Goal: Check status

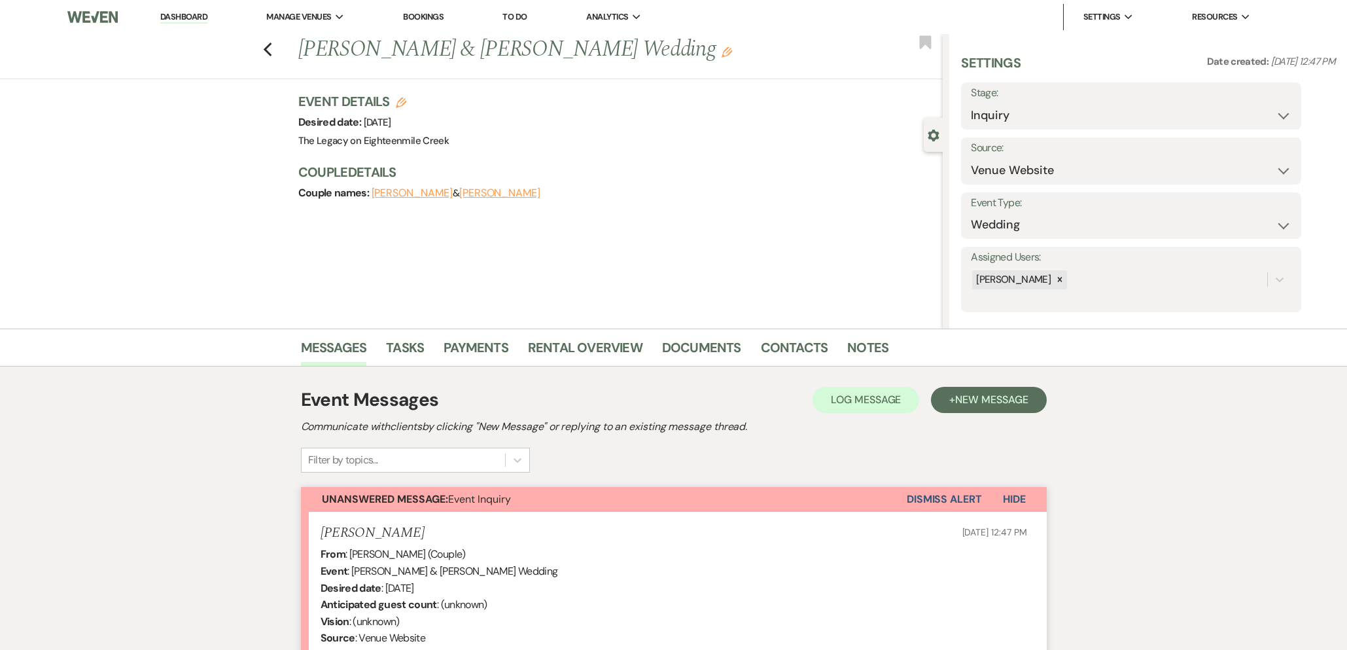
select select "5"
click at [423, 16] on link "Bookings" at bounding box center [423, 16] width 41 height 11
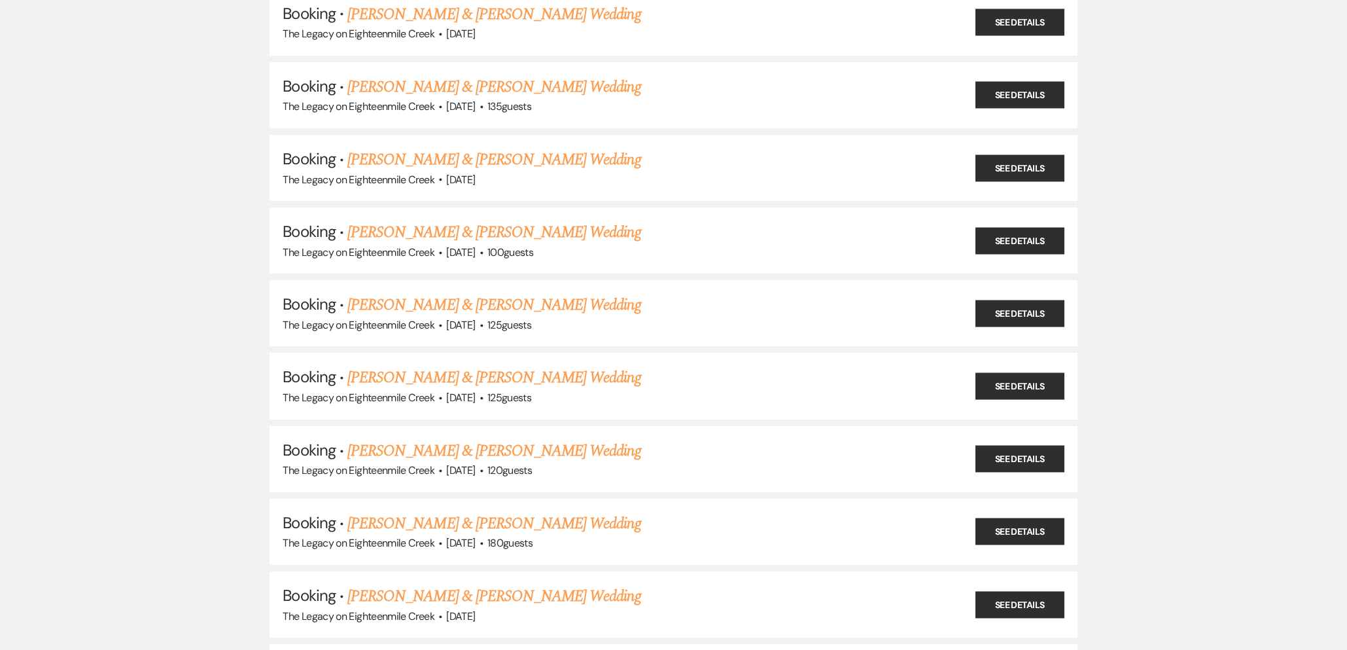
scroll to position [538, 0]
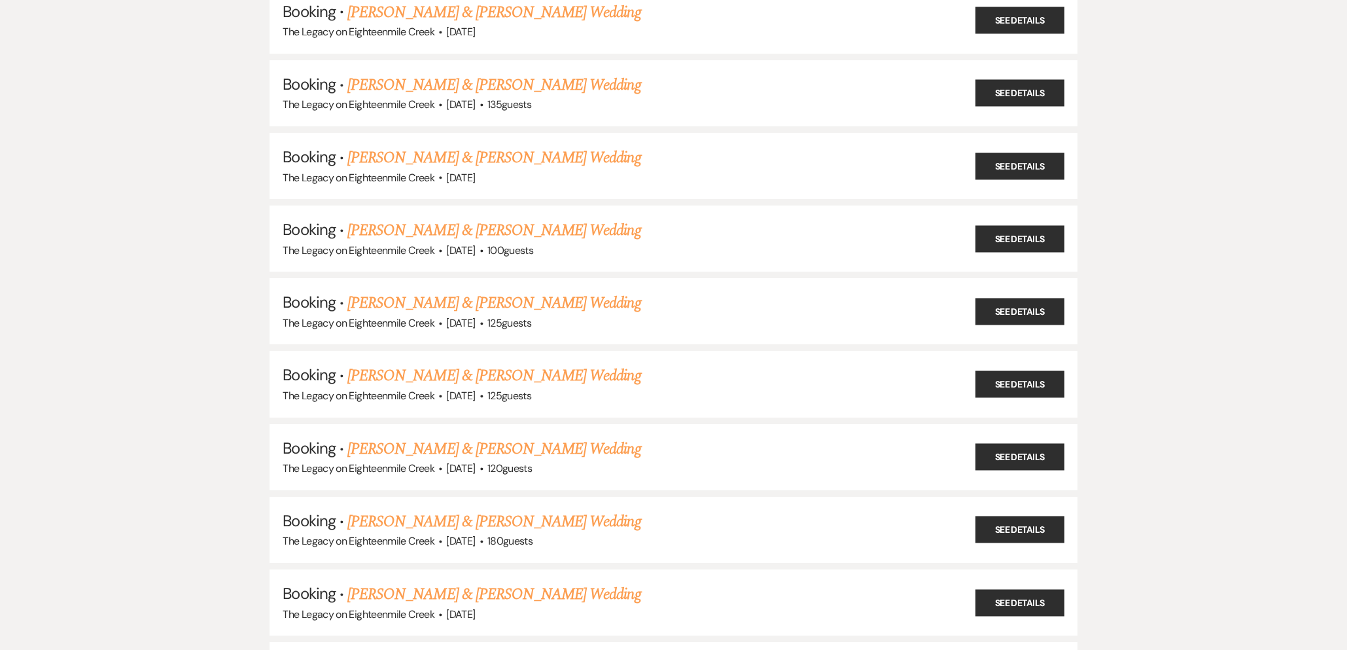
click at [545, 440] on link "[PERSON_NAME] & [PERSON_NAME] Wedding" at bounding box center [493, 449] width 293 height 24
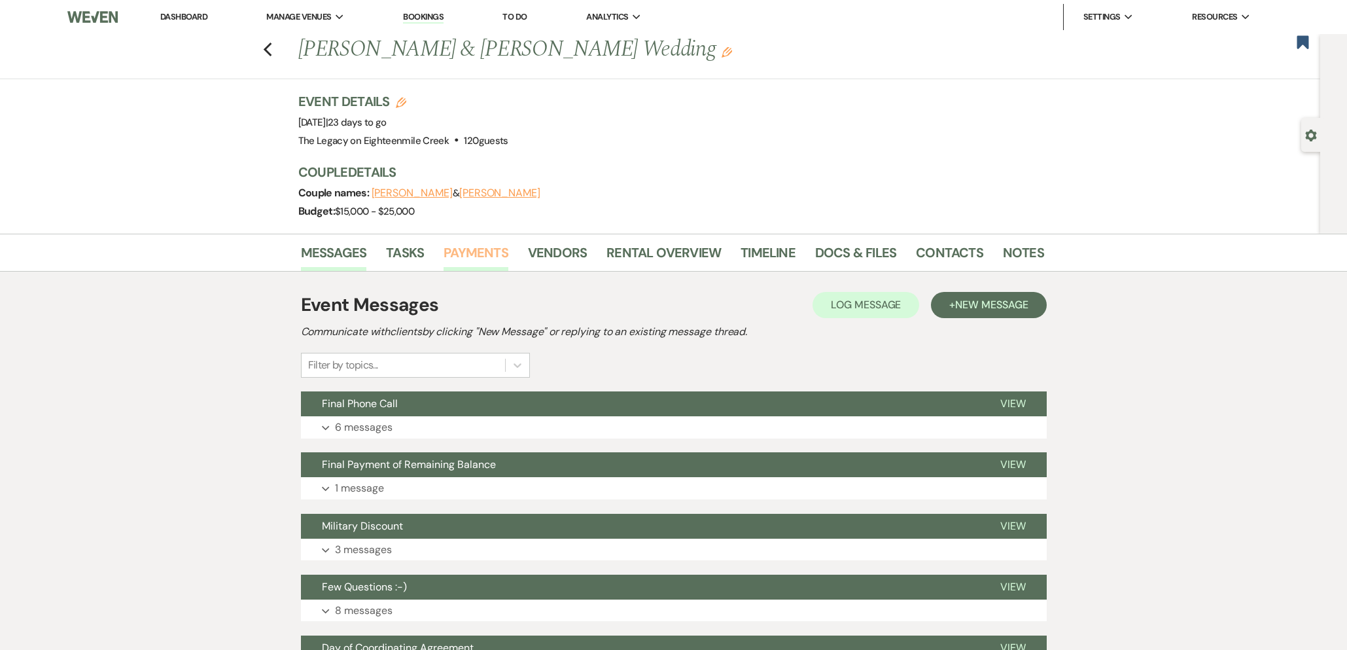
click at [474, 260] on link "Payments" at bounding box center [476, 256] width 65 height 29
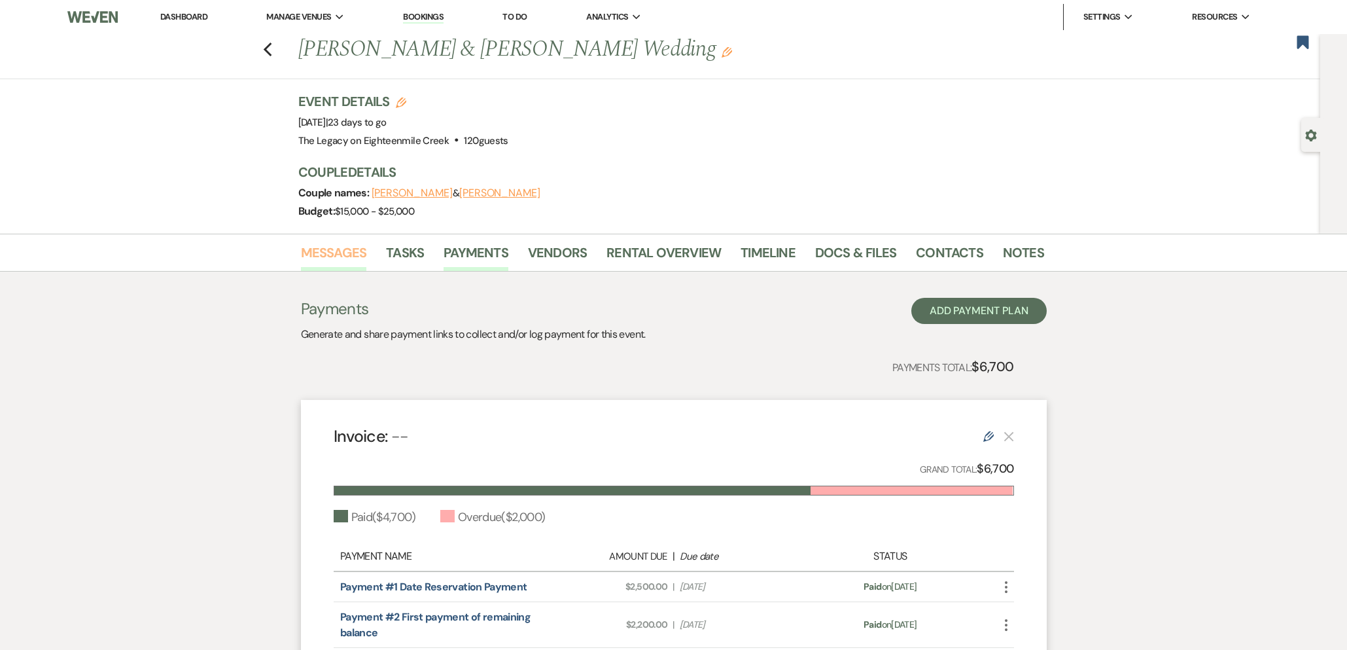
click at [330, 260] on link "Messages" at bounding box center [334, 256] width 66 height 29
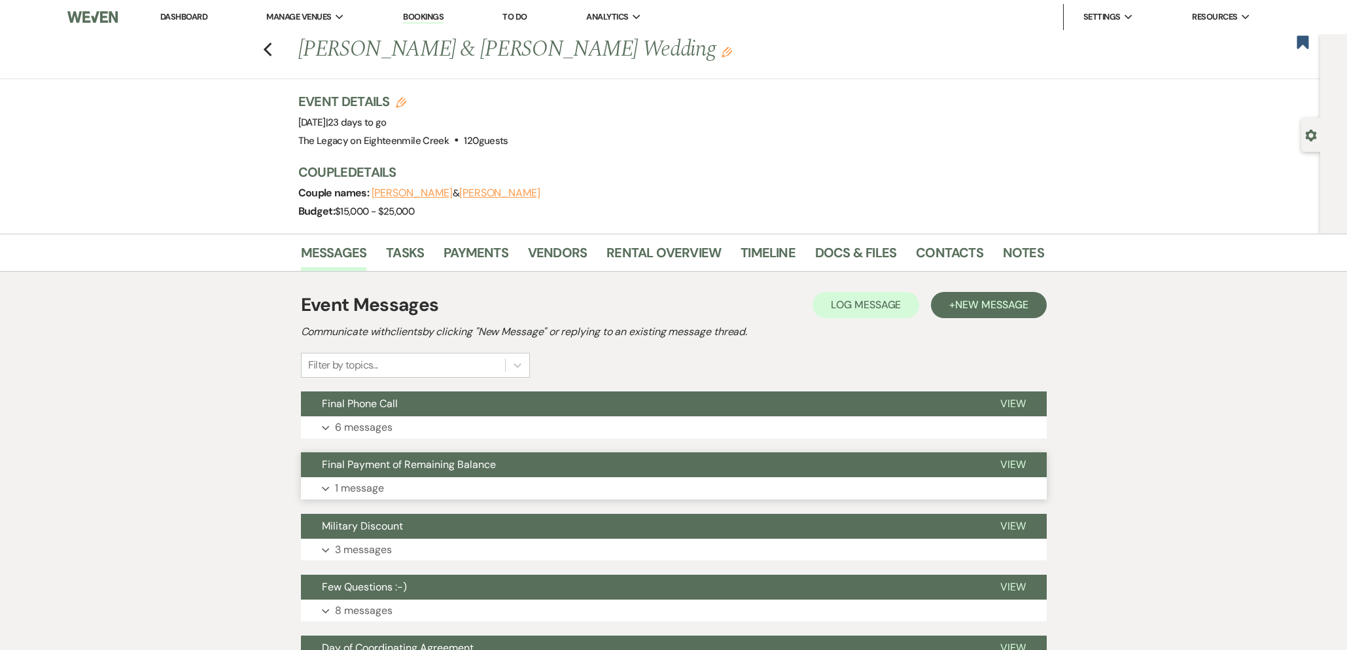
click at [580, 472] on button "Final Payment of Remaining Balance" at bounding box center [640, 464] width 679 height 25
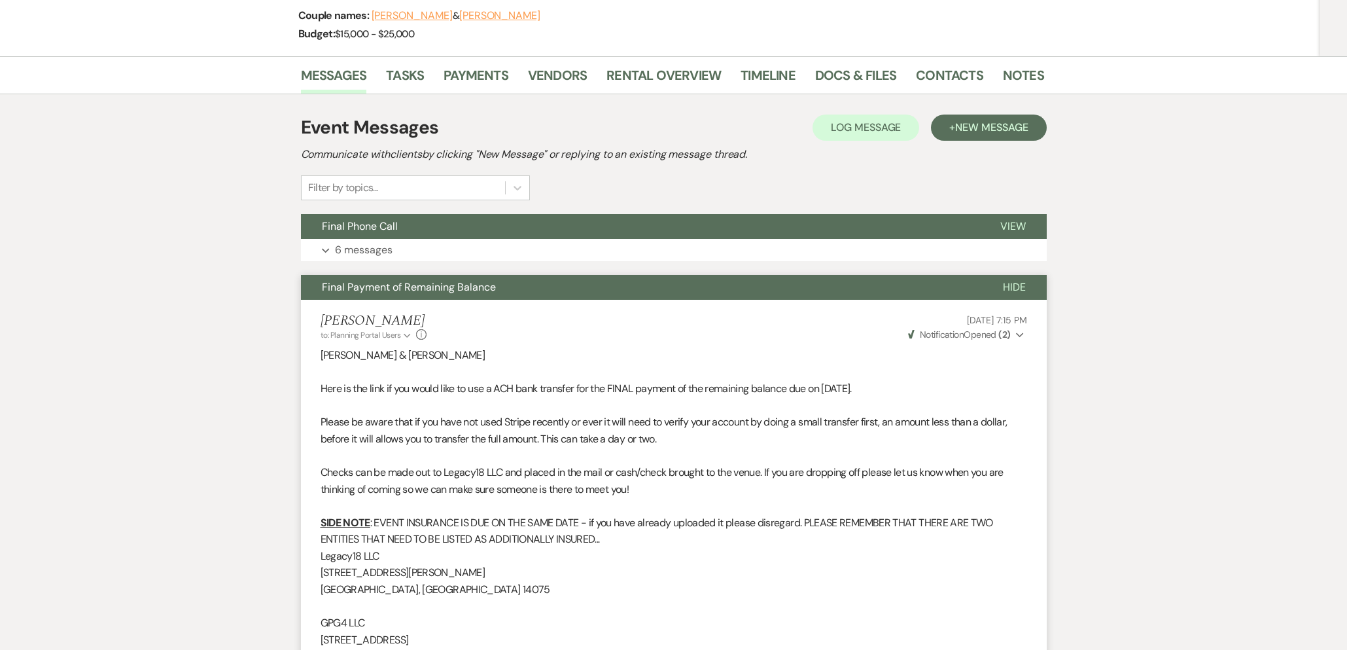
scroll to position [151, 0]
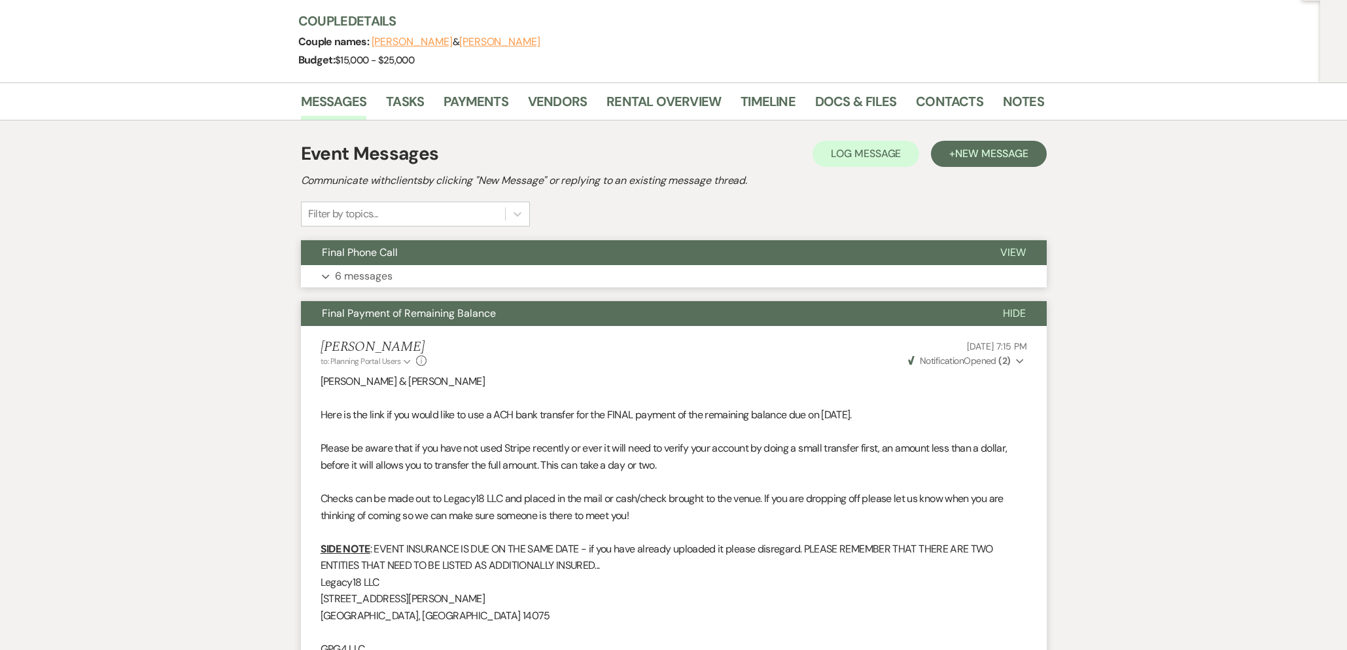
click at [534, 255] on button "Final Phone Call" at bounding box center [640, 252] width 679 height 25
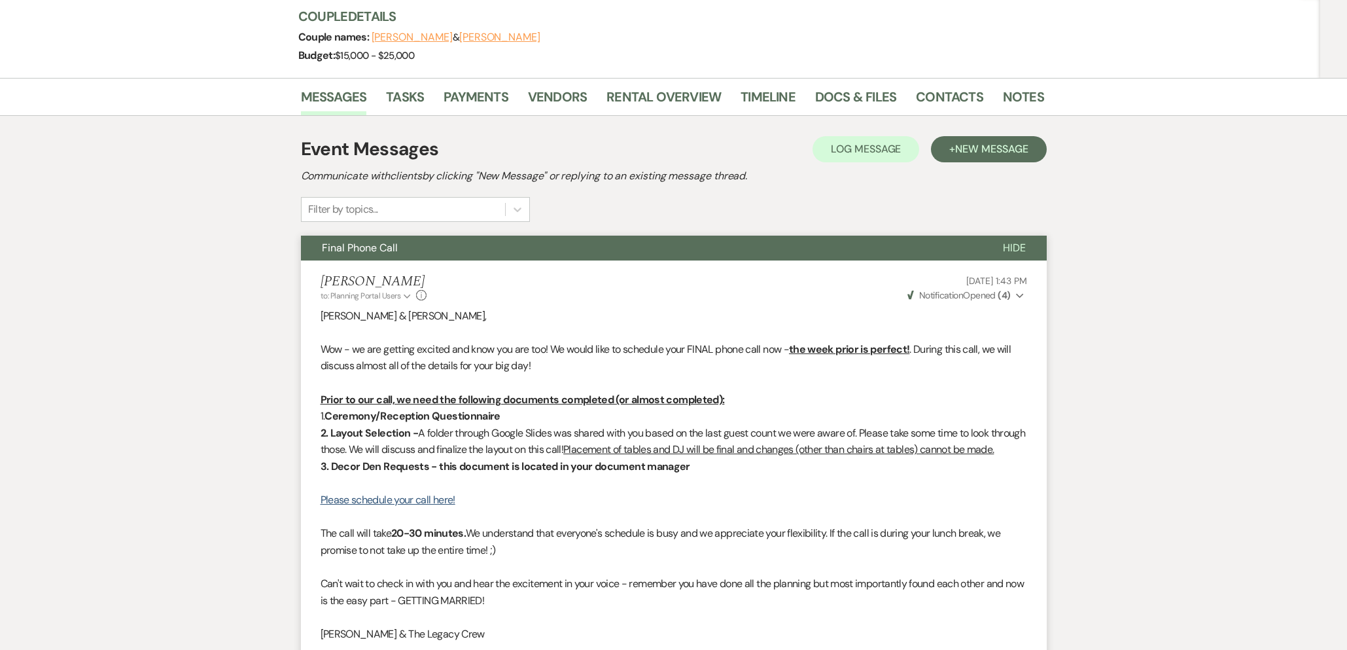
scroll to position [0, 0]
